Goal: Entertainment & Leisure: Consume media (video, audio)

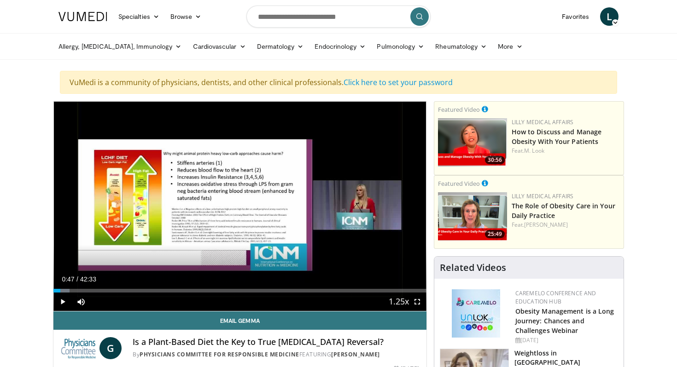
click at [60, 302] on span "Video Player" at bounding box center [62, 302] width 18 height 18
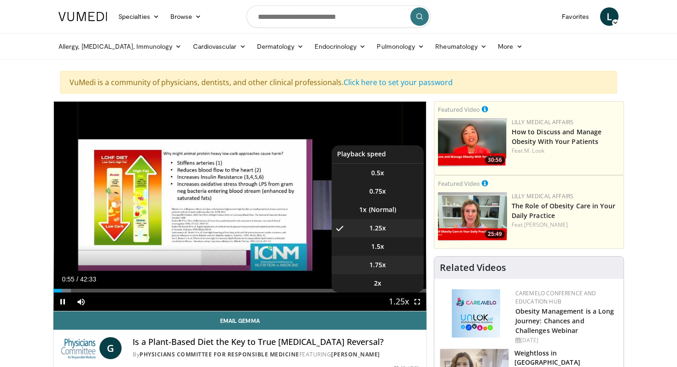
click at [392, 269] on li "1.75x" at bounding box center [377, 265] width 92 height 18
click at [389, 235] on li "1.25x" at bounding box center [377, 228] width 92 height 18
click at [378, 270] on li "1.75x" at bounding box center [377, 265] width 92 height 18
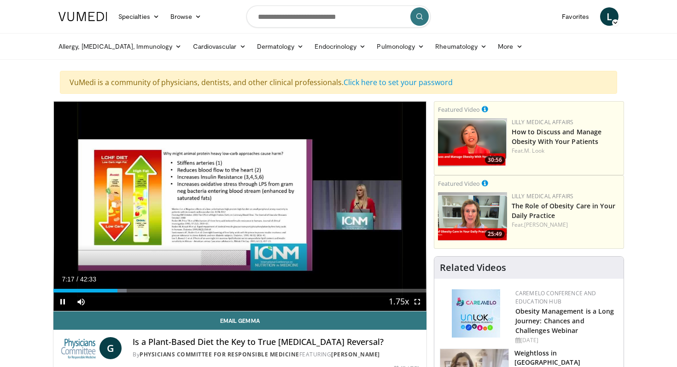
click at [108, 293] on div "Current Time 7:17 / Duration 42:33 Pause Skip Backward Skip Forward Mute 0% Loa…" at bounding box center [239, 302] width 373 height 18
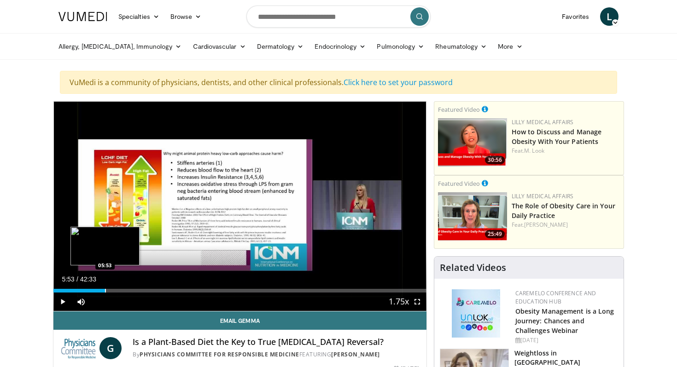
click at [105, 292] on div "Progress Bar" at bounding box center [105, 291] width 1 height 4
click at [102, 291] on div "Progress Bar" at bounding box center [102, 291] width 1 height 4
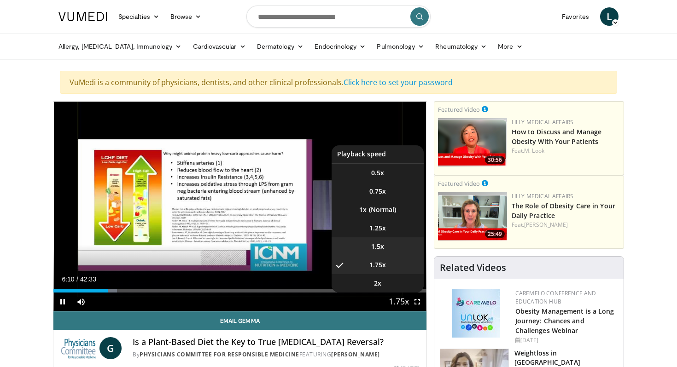
click at [379, 243] on span "1.5x" at bounding box center [377, 246] width 13 height 9
click at [383, 268] on video-js "**********" at bounding box center [239, 207] width 373 height 210
click at [373, 265] on span "1.75x" at bounding box center [377, 265] width 17 height 9
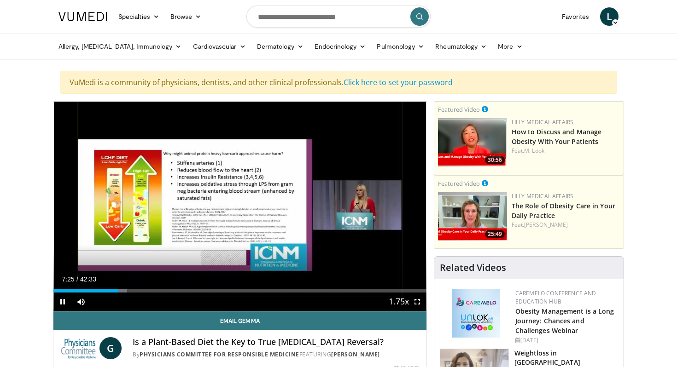
click at [372, 283] on div "Current Time 7:25 / Duration 42:33" at bounding box center [239, 279] width 373 height 8
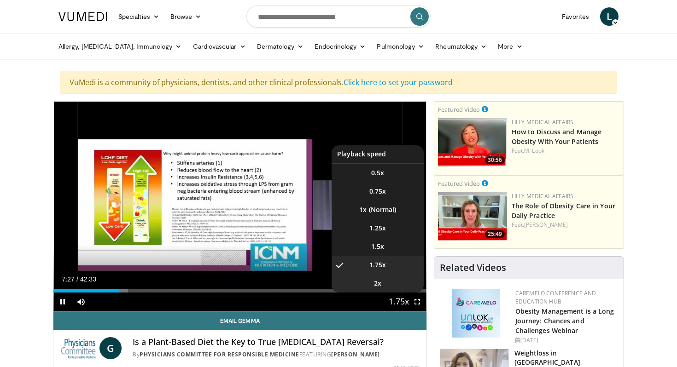
click at [383, 284] on li "2x" at bounding box center [377, 283] width 92 height 18
click at [373, 248] on span "1.5x" at bounding box center [377, 246] width 13 height 9
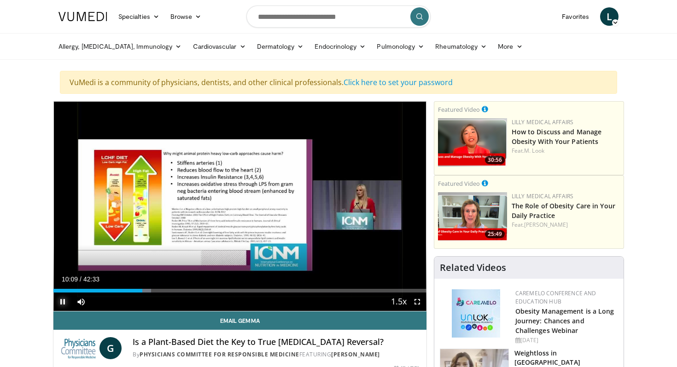
click at [67, 297] on span "Video Player" at bounding box center [62, 302] width 18 height 18
